Goal: Task Accomplishment & Management: Use online tool/utility

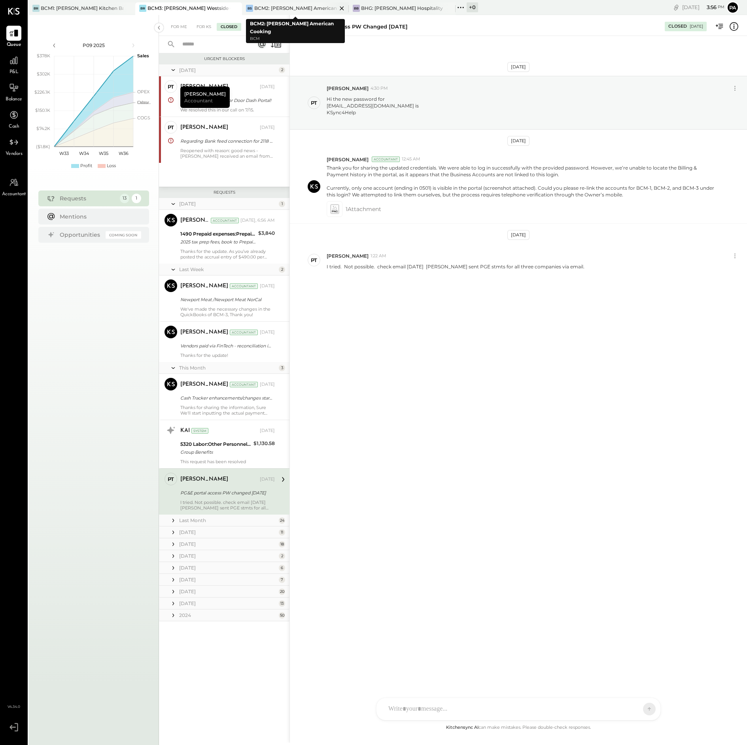
click at [299, 6] on div "BCM2: [PERSON_NAME] American Cooking" at bounding box center [295, 8] width 83 height 7
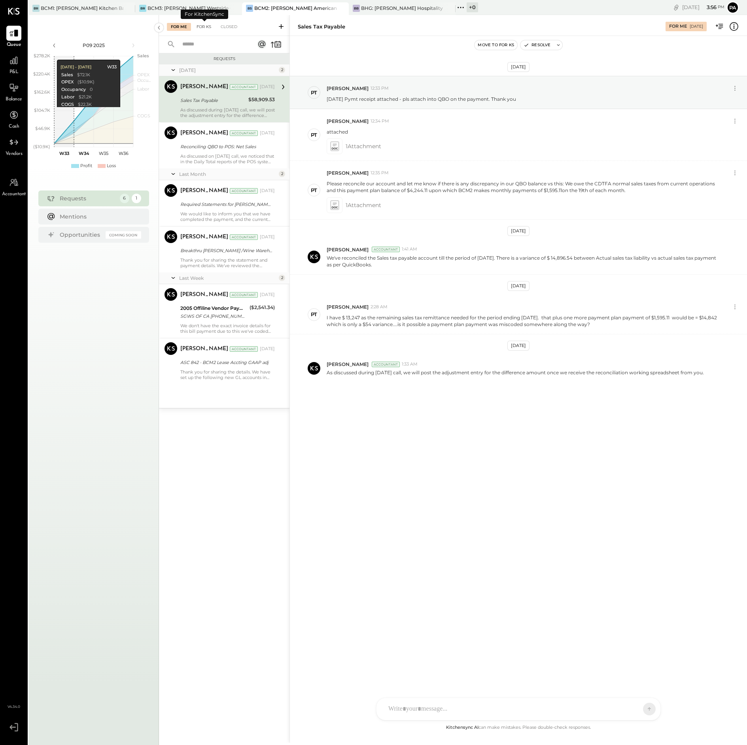
click at [205, 26] on div "For KS" at bounding box center [204, 27] width 23 height 8
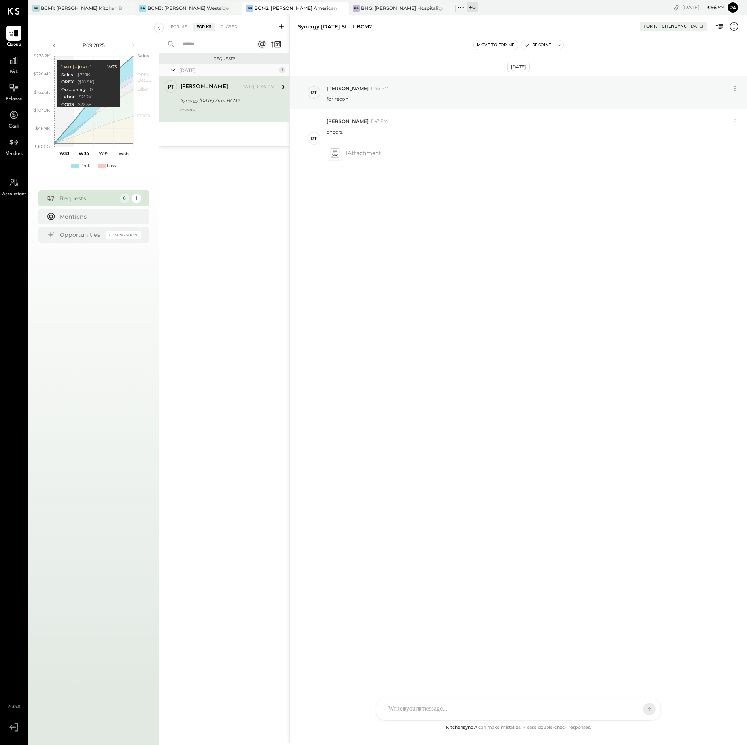
click at [280, 25] on icon at bounding box center [281, 27] width 8 height 8
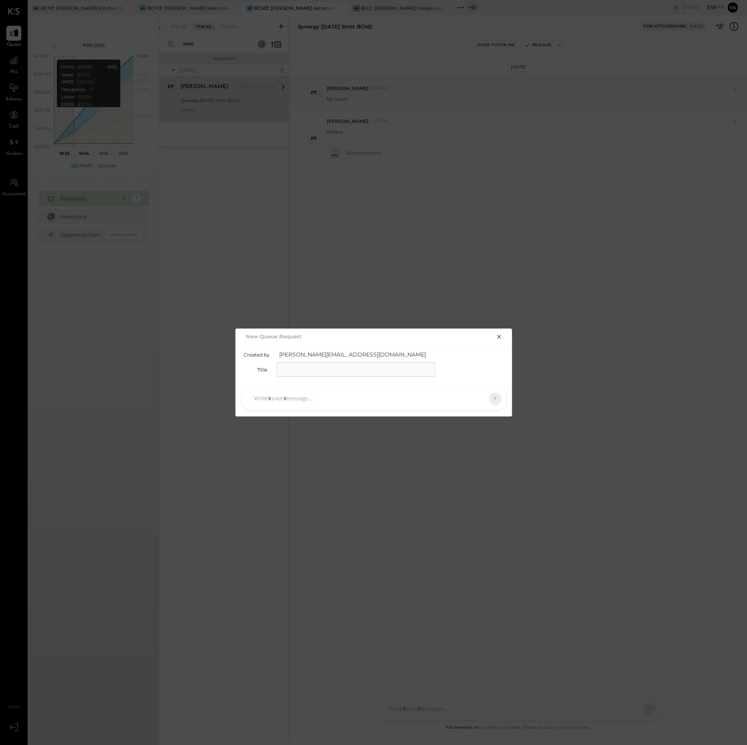
click at [291, 369] on input "text" at bounding box center [356, 370] width 158 height 14
type input "**********"
click at [314, 400] on div at bounding box center [367, 398] width 234 height 17
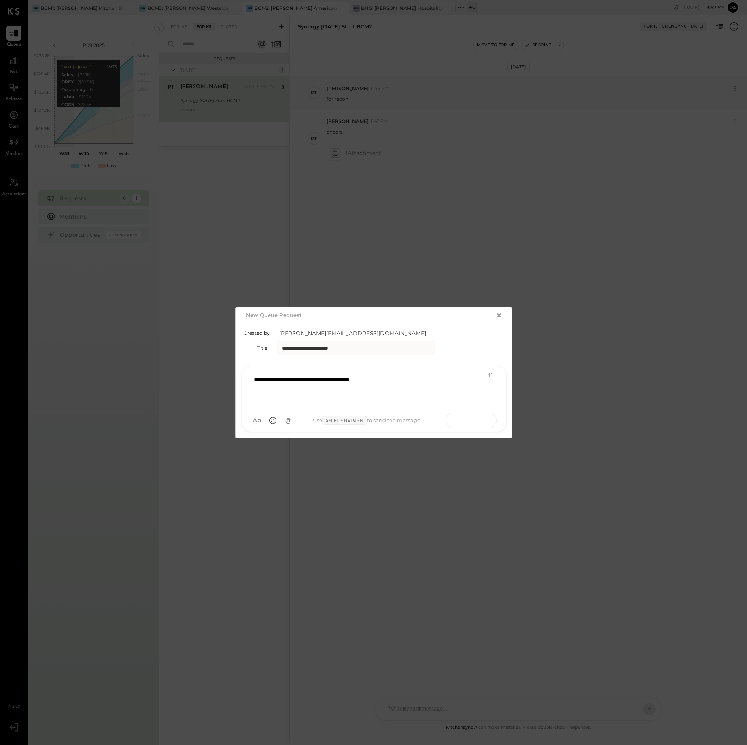
click at [478, 421] on icon at bounding box center [480, 420] width 8 height 8
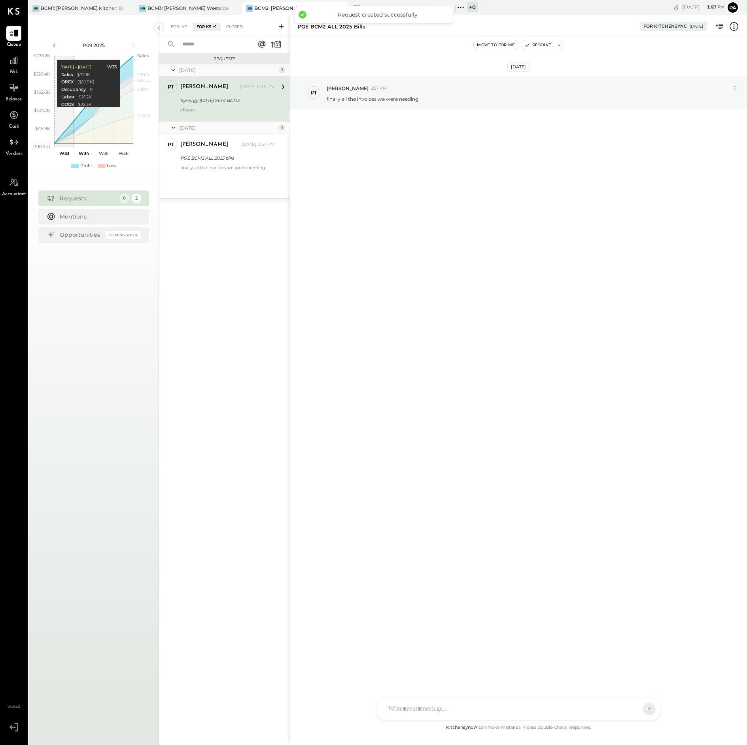
click at [416, 707] on div at bounding box center [511, 709] width 254 height 17
click at [408, 707] on icon at bounding box center [407, 709] width 8 height 8
click at [406, 709] on icon at bounding box center [407, 709] width 8 height 8
click at [406, 708] on icon at bounding box center [407, 709] width 8 height 8
click at [405, 709] on icon at bounding box center [407, 709] width 8 height 8
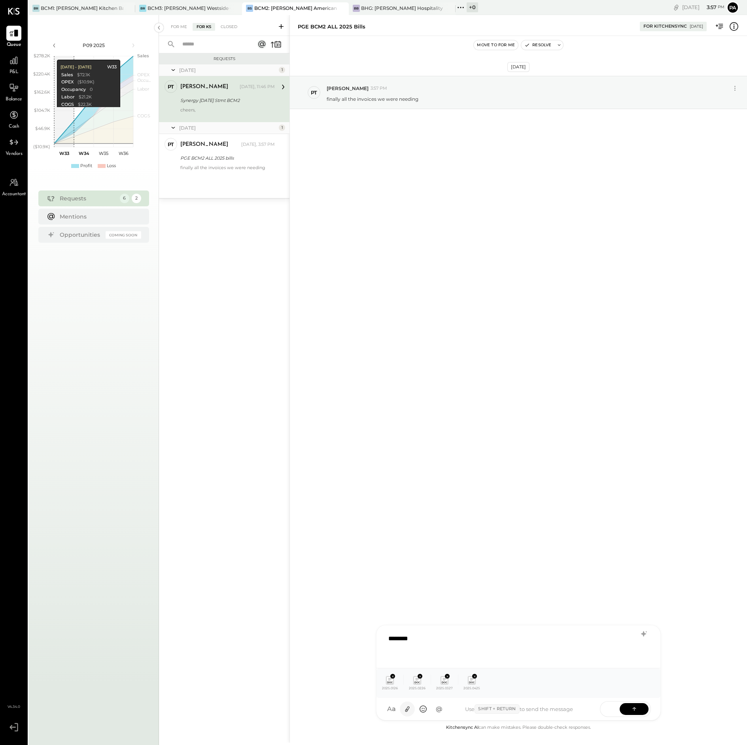
click at [406, 709] on icon at bounding box center [407, 709] width 8 height 8
click at [406, 707] on icon at bounding box center [407, 709] width 8 height 8
click at [408, 708] on icon at bounding box center [407, 709] width 8 height 8
click at [404, 710] on icon at bounding box center [407, 709] width 8 height 8
click at [440, 640] on div "********" at bounding box center [518, 646] width 268 height 32
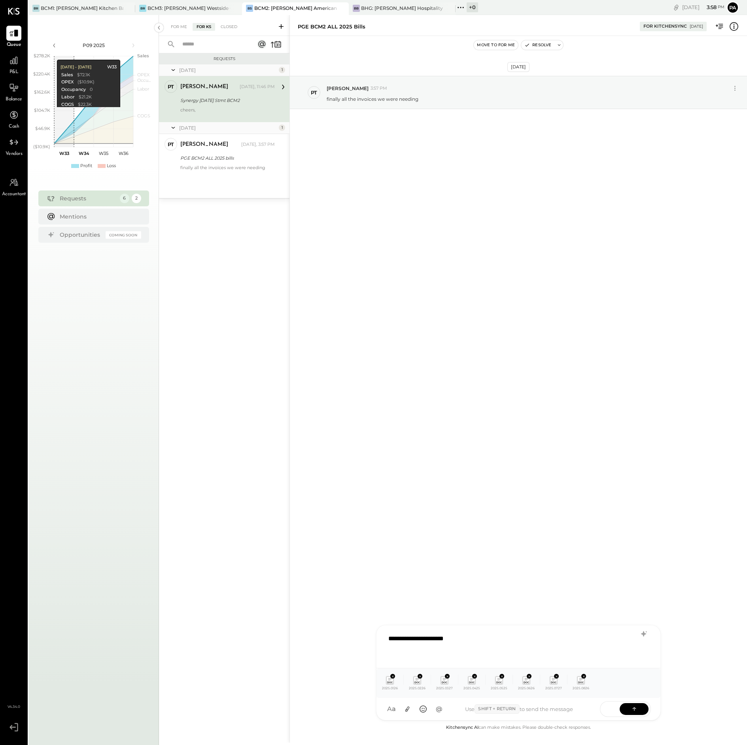
click at [435, 639] on div "**********" at bounding box center [518, 646] width 268 height 32
click at [639, 709] on button at bounding box center [634, 709] width 29 height 12
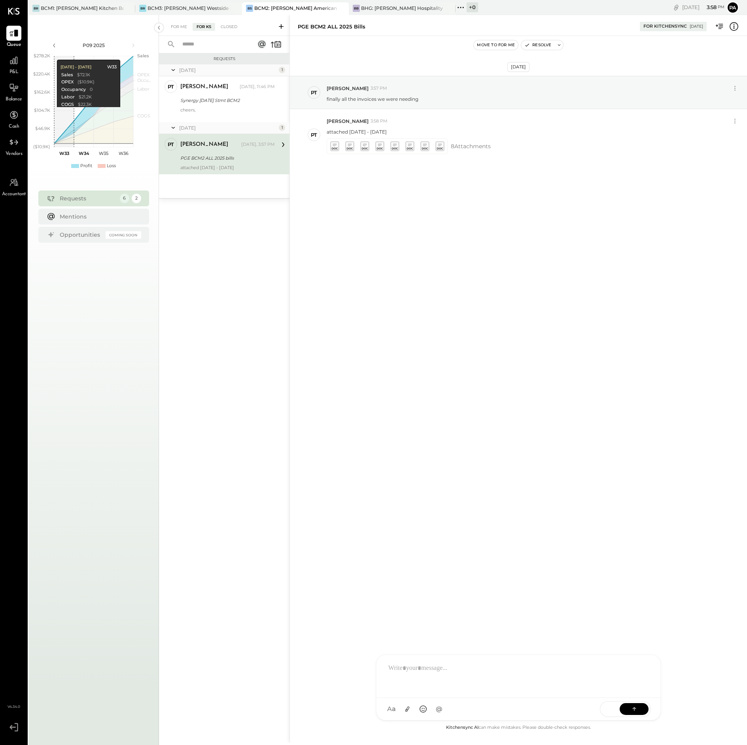
click at [420, 672] on div at bounding box center [518, 676] width 268 height 32
click at [407, 706] on icon at bounding box center [407, 709] width 8 height 8
click at [631, 709] on icon at bounding box center [634, 709] width 8 height 8
drag, startPoint x: 340, startPoint y: 30, endPoint x: 297, endPoint y: 32, distance: 42.4
click at [297, 32] on div "PGE BCM2 ALL 2025 bills For KitchenSync [DATE]" at bounding box center [518, 25] width 457 height 16
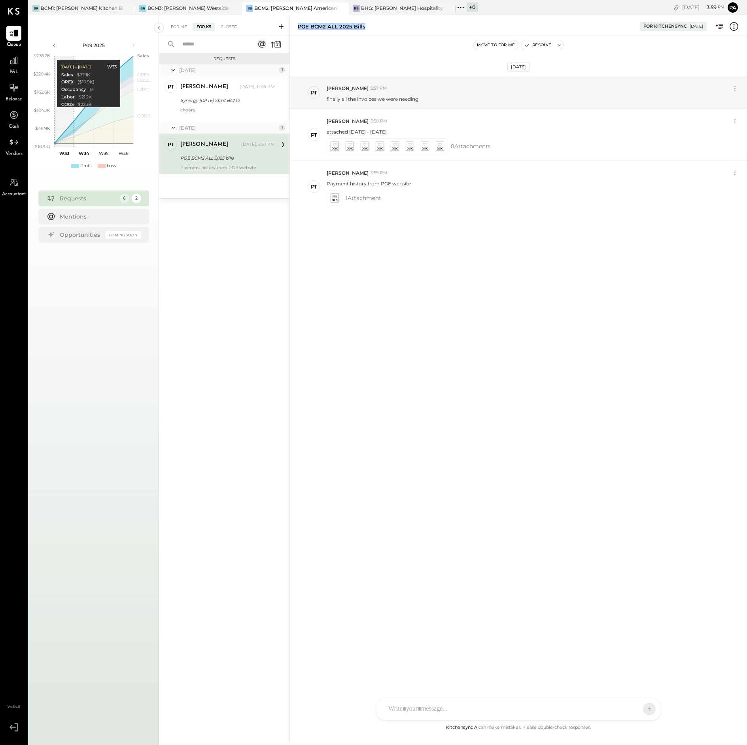
copy div "PGE BCM2 ALL 2025 bills"
click at [87, 6] on div "BCM1: [PERSON_NAME] Kitchen Bar Market" at bounding box center [82, 8] width 83 height 7
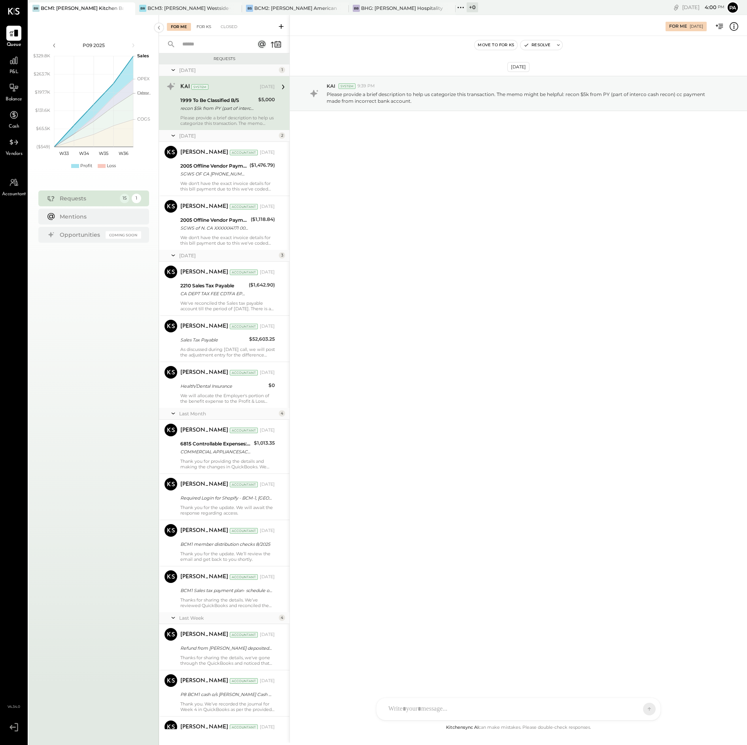
click at [204, 26] on div "For KS" at bounding box center [204, 27] width 23 height 8
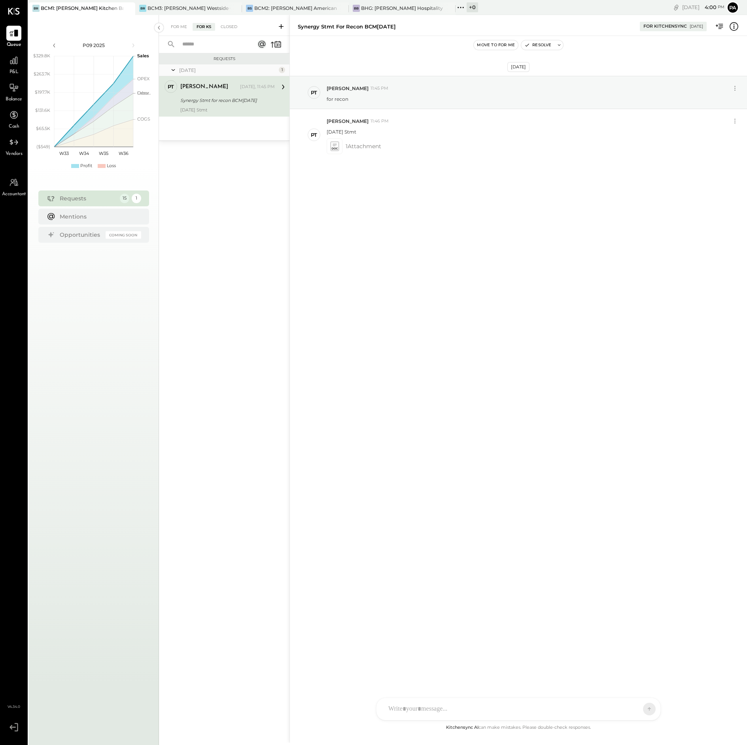
click at [280, 25] on icon at bounding box center [281, 27] width 8 height 8
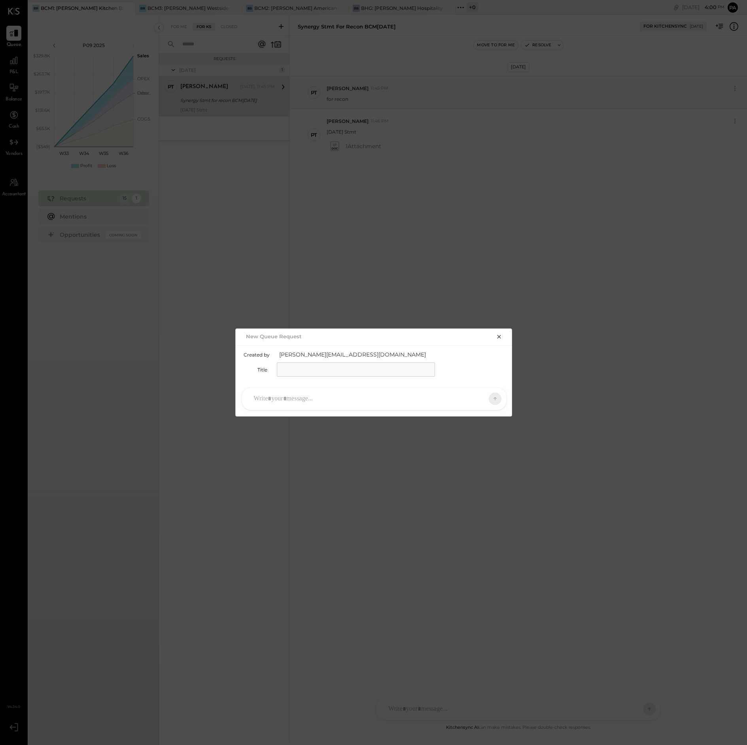
click at [297, 369] on input "text" at bounding box center [356, 370] width 158 height 14
paste input "**********"
click at [310, 370] on input "**********" at bounding box center [356, 370] width 158 height 14
type input "**********"
click at [307, 398] on div at bounding box center [367, 398] width 234 height 17
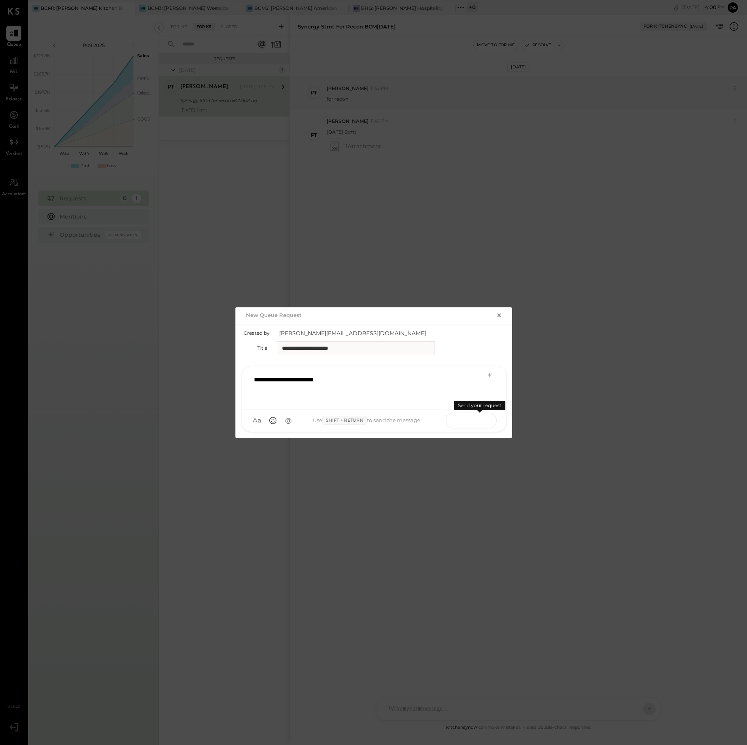
click at [476, 420] on icon at bounding box center [480, 420] width 8 height 8
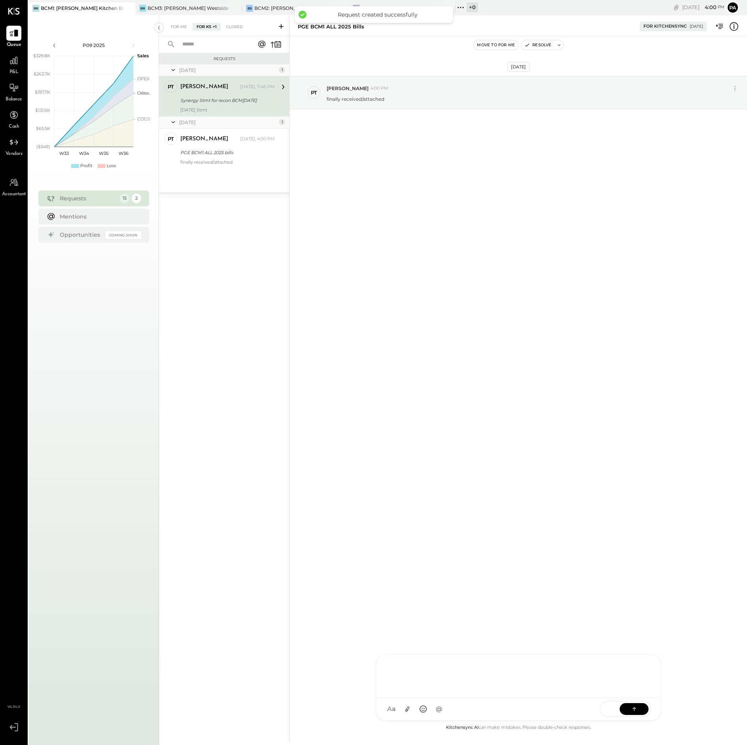
click at [447, 692] on div at bounding box center [518, 676] width 268 height 32
click at [406, 711] on icon at bounding box center [407, 709] width 8 height 8
click at [407, 709] on icon at bounding box center [407, 710] width 4 height 6
click at [407, 709] on icon at bounding box center [407, 709] width 8 height 8
click at [406, 709] on icon at bounding box center [407, 710] width 4 height 6
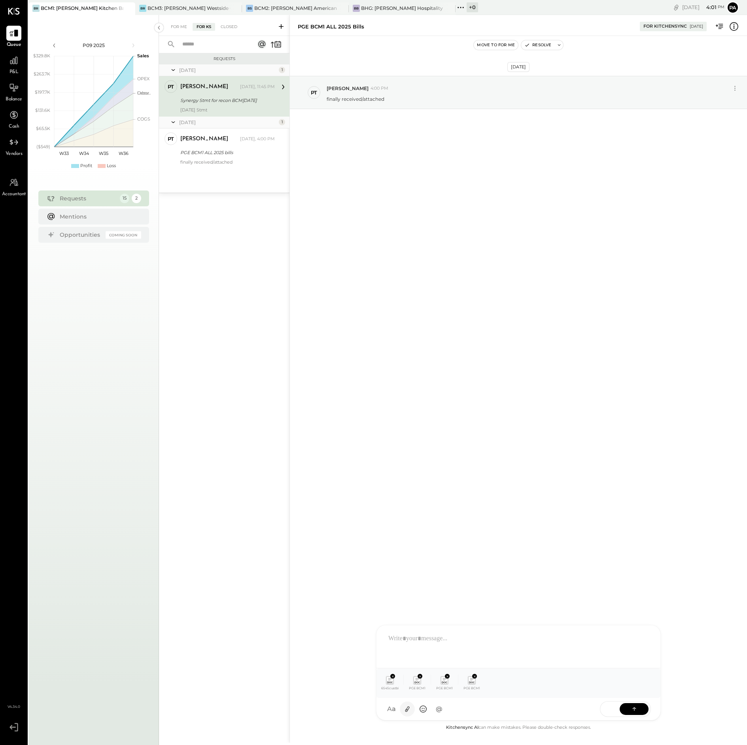
click at [406, 710] on icon at bounding box center [407, 709] width 8 height 8
click at [407, 708] on icon at bounding box center [407, 709] width 8 height 8
click at [406, 709] on icon at bounding box center [407, 709] width 8 height 8
click at [406, 710] on icon at bounding box center [407, 709] width 8 height 8
click at [413, 641] on div at bounding box center [518, 646] width 268 height 32
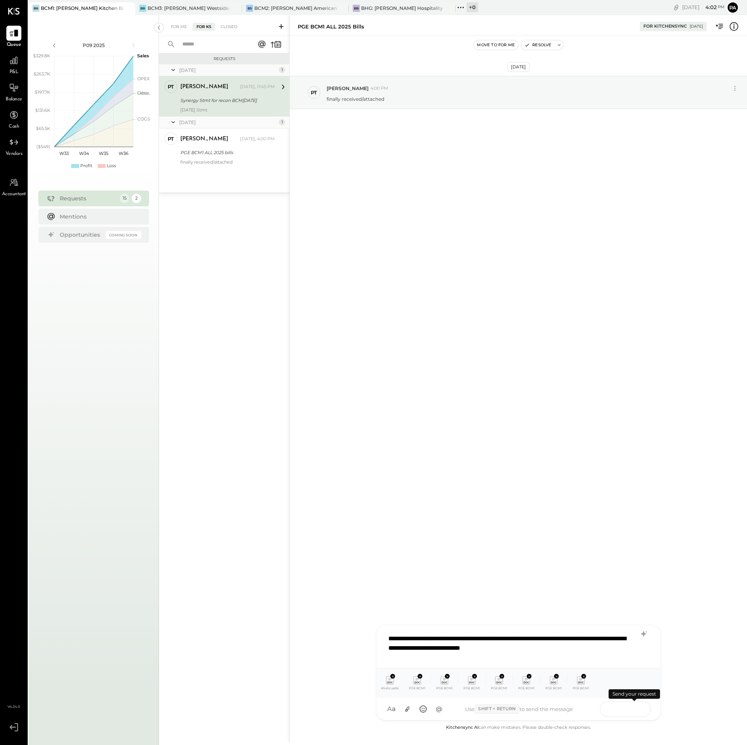
click at [636, 709] on icon at bounding box center [634, 709] width 8 height 8
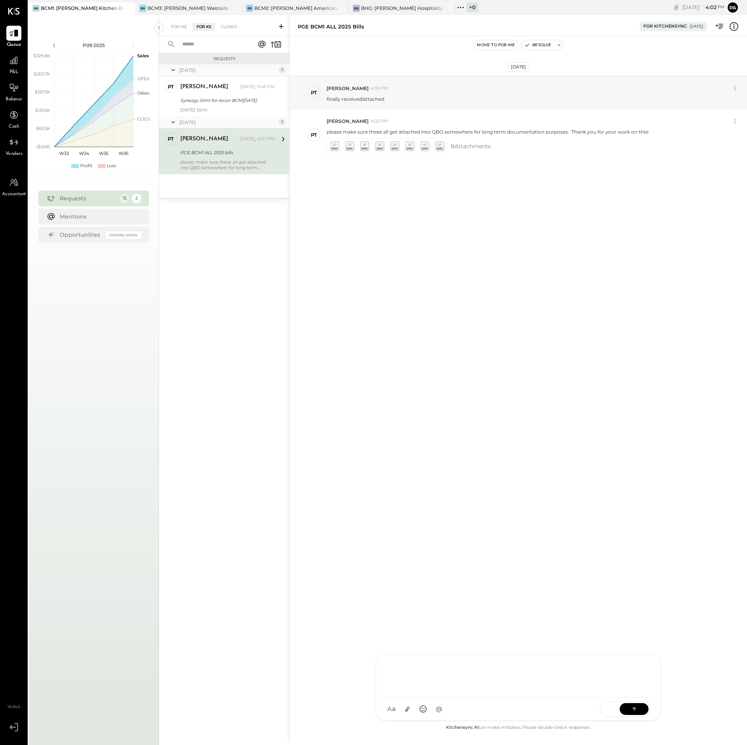
click at [453, 674] on div at bounding box center [518, 676] width 268 height 32
click at [406, 710] on icon at bounding box center [407, 710] width 4 height 6
click at [633, 709] on icon at bounding box center [634, 709] width 8 height 8
click at [195, 7] on div "BCM3: [PERSON_NAME] Westside Grill" at bounding box center [188, 8] width 83 height 7
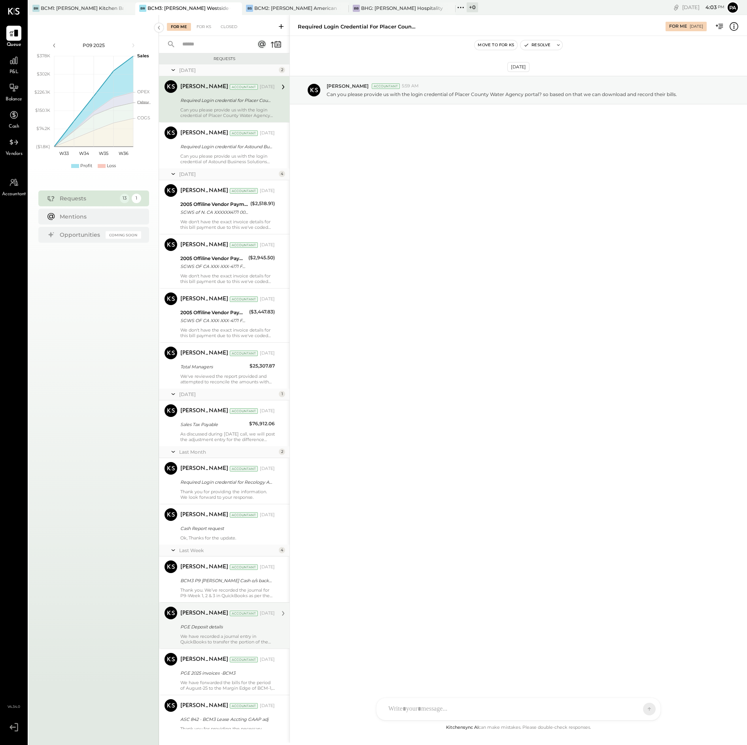
scroll to position [36, 0]
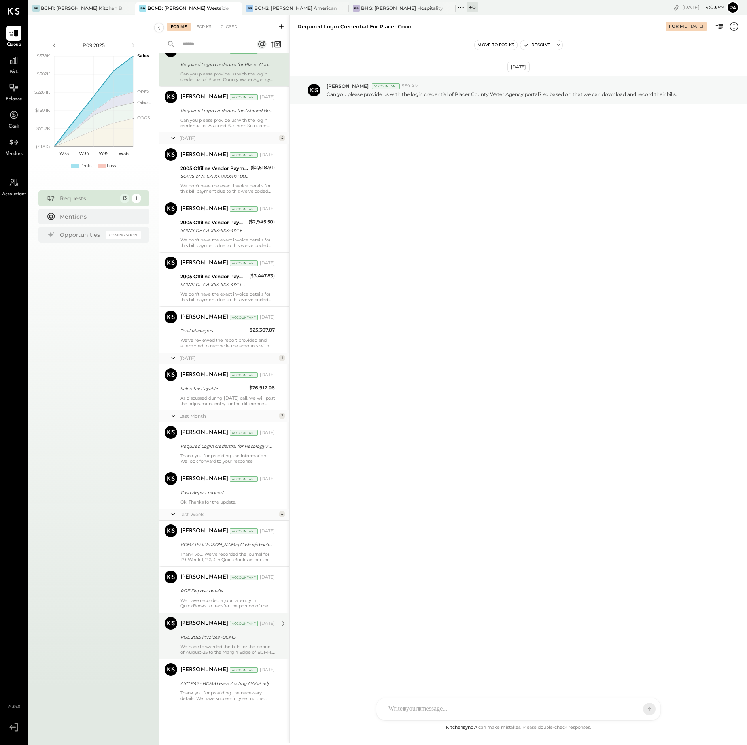
click at [236, 646] on div "We have forwarded the bills for the period of August-25 to the Margin Edge of B…" at bounding box center [227, 649] width 94 height 11
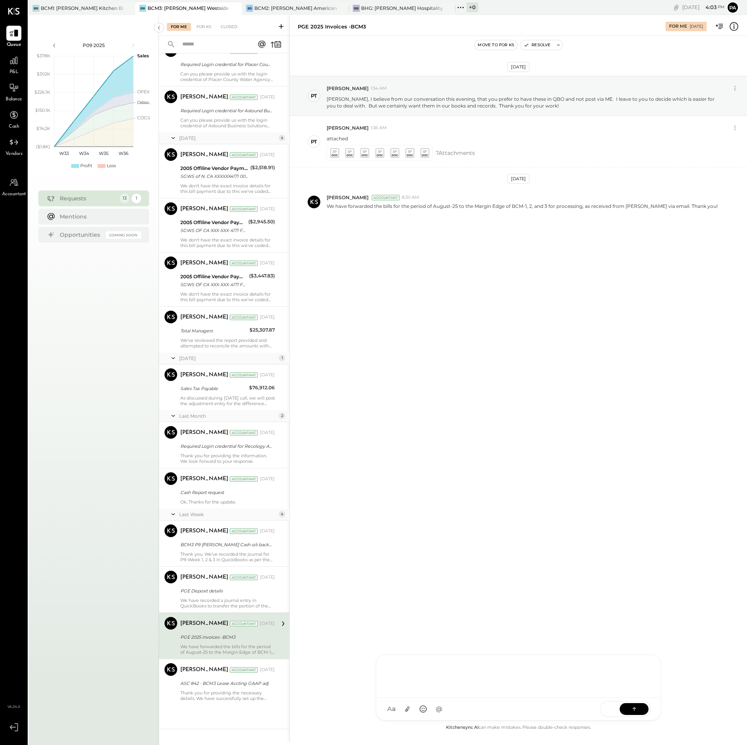
click at [421, 709] on div "C [PERSON_NAME] [PERSON_NAME] AJ [PERSON_NAME] PT [PERSON_NAME] VD [PERSON_NAME…" at bounding box center [518, 688] width 285 height 66
click at [409, 709] on icon at bounding box center [407, 709] width 8 height 8
click at [631, 706] on icon at bounding box center [634, 709] width 8 height 8
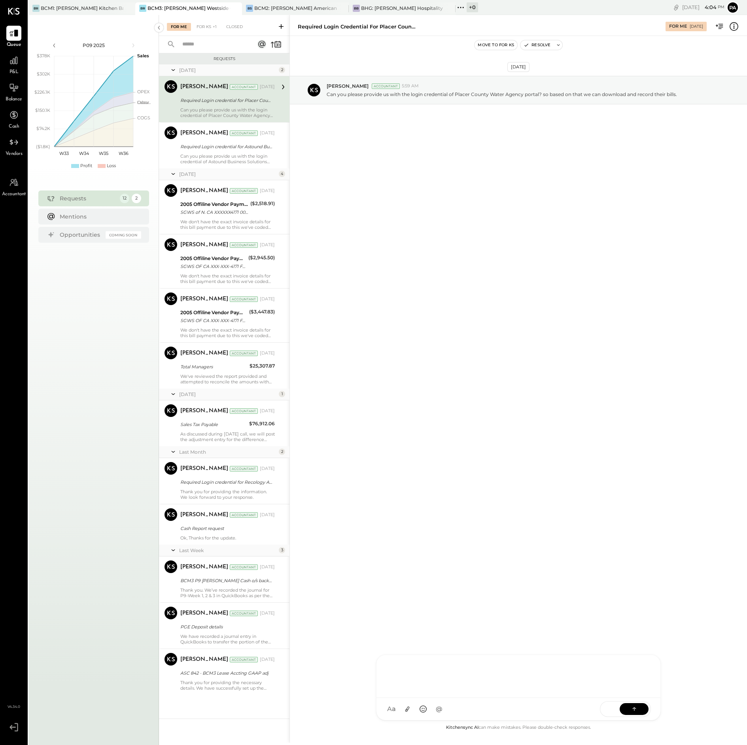
click at [394, 670] on div at bounding box center [518, 676] width 268 height 32
click at [581, 680] on div "**********" at bounding box center [518, 676] width 268 height 32
click at [406, 709] on icon at bounding box center [407, 709] width 8 height 8
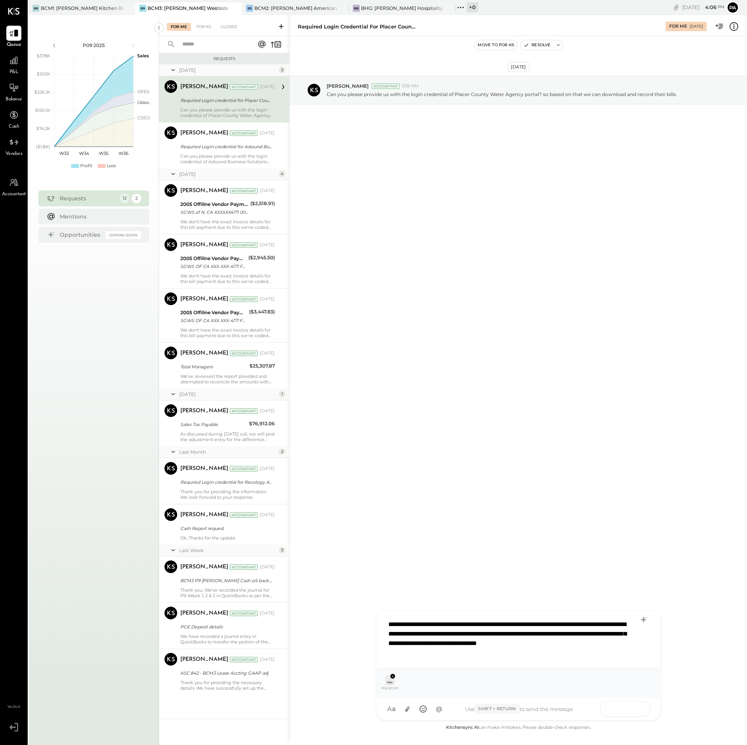
click at [621, 709] on button at bounding box center [634, 709] width 29 height 12
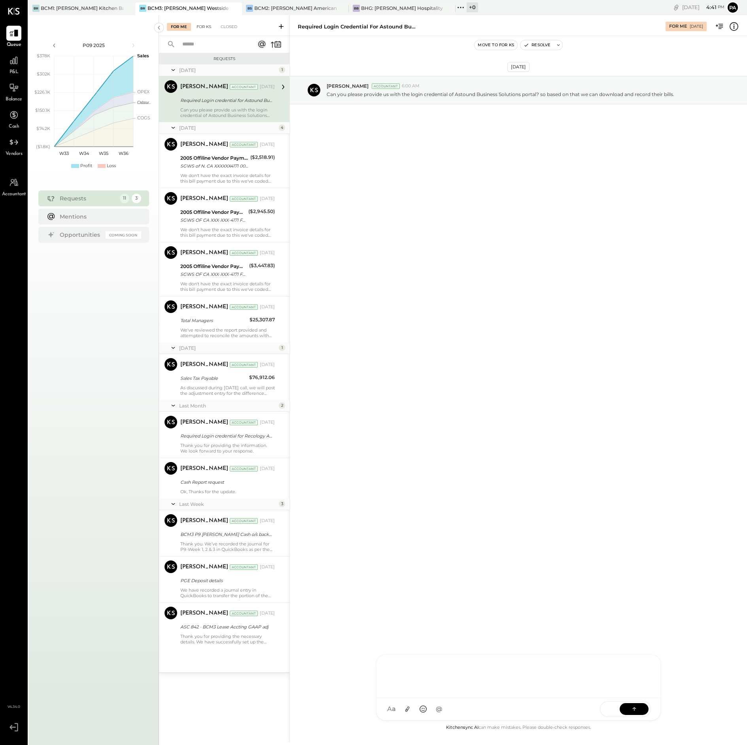
click at [203, 26] on div "For KS" at bounding box center [204, 27] width 23 height 8
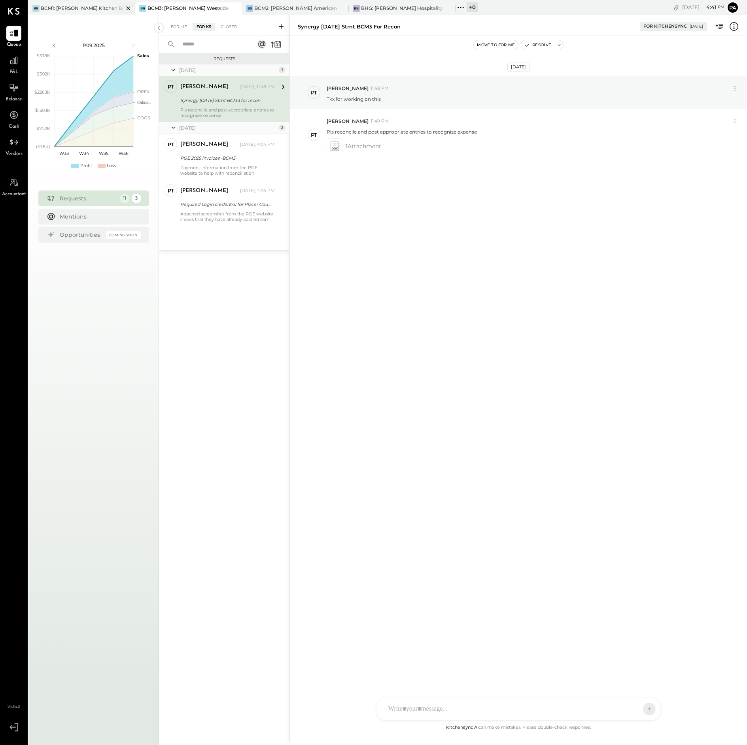
click at [86, 6] on div "BCM1: [PERSON_NAME] Kitchen Bar Market" at bounding box center [82, 8] width 83 height 7
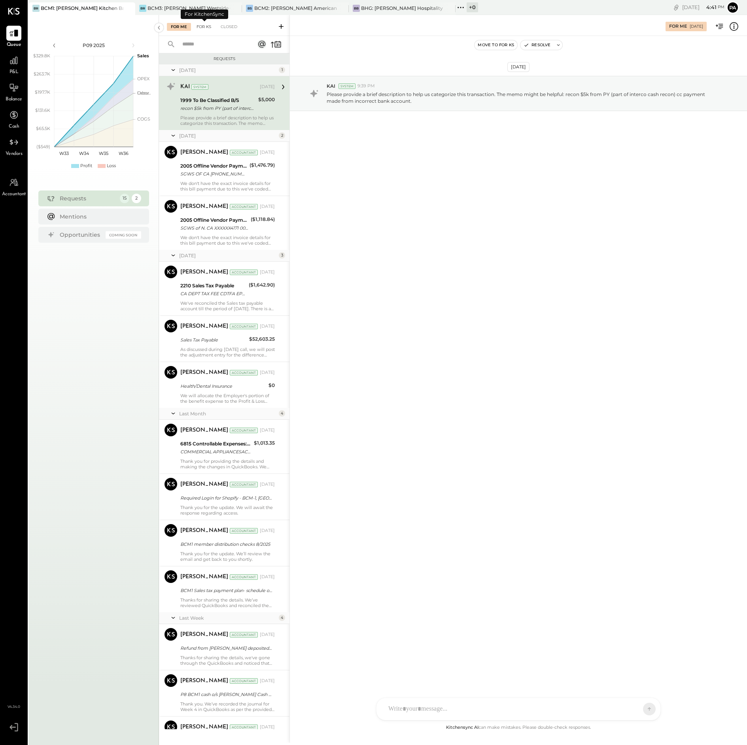
click at [205, 26] on div "For KS" at bounding box center [204, 27] width 23 height 8
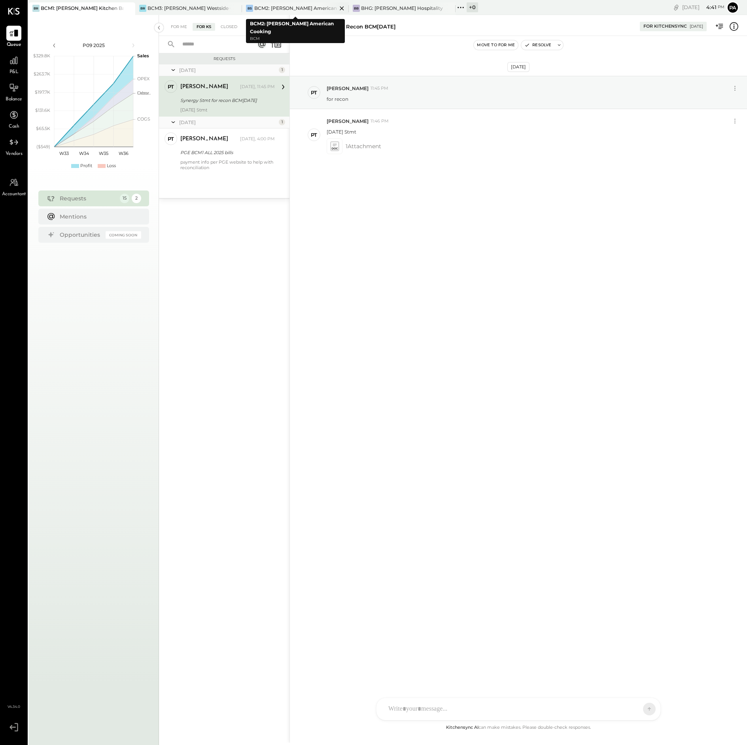
click at [293, 5] on div "BCM2: [PERSON_NAME] American Cooking" at bounding box center [295, 8] width 83 height 7
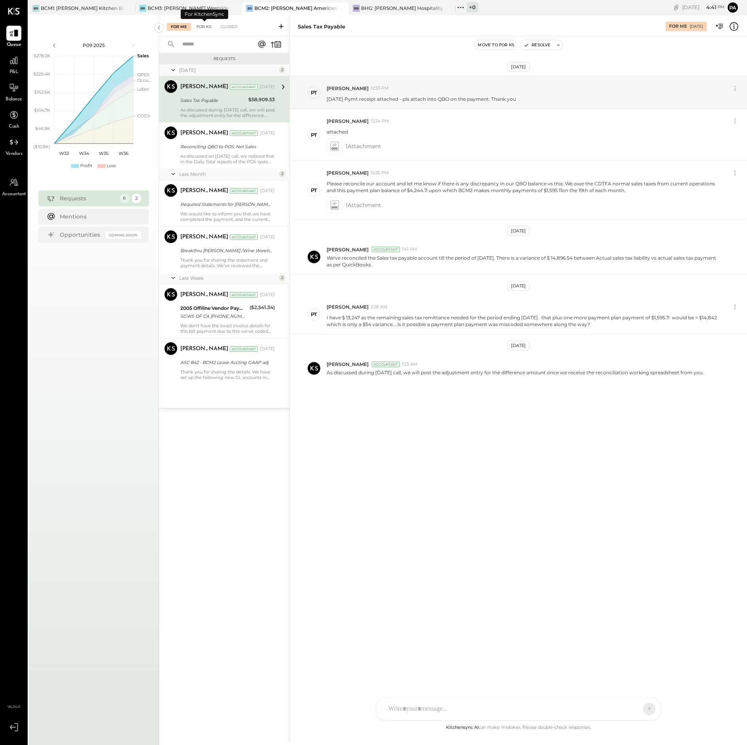
click at [203, 25] on div "For KS" at bounding box center [204, 27] width 23 height 8
